Goal: Find specific page/section: Find specific page/section

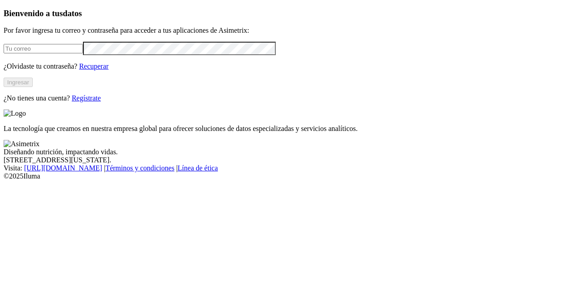
type input "[EMAIL_ADDRESS][DOMAIN_NAME]"
click at [33, 87] on button "Ingresar" at bounding box center [18, 82] width 29 height 9
